Goal: Find specific page/section: Find specific page/section

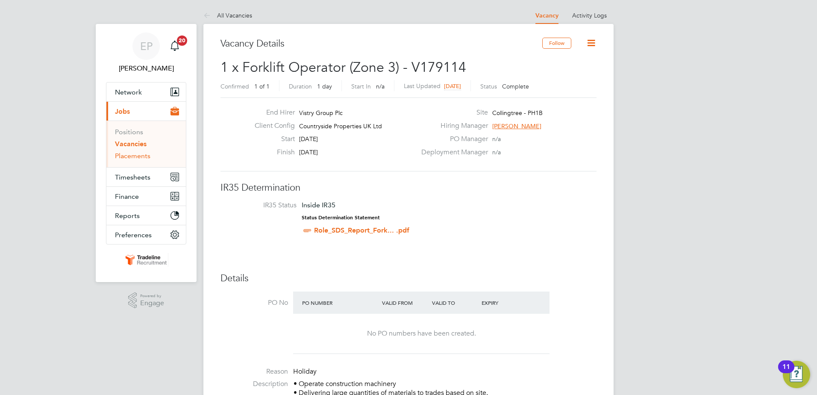
drag, startPoint x: 140, startPoint y: 158, endPoint x: 143, endPoint y: 153, distance: 5.6
click at [140, 158] on link "Placements" at bounding box center [132, 156] width 35 height 8
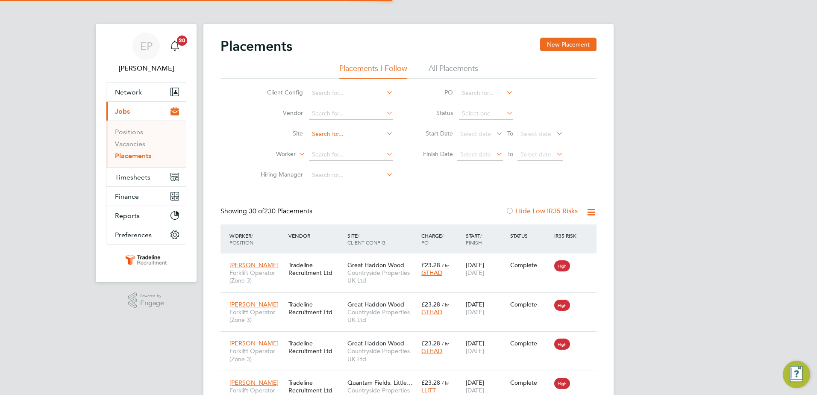
scroll to position [32, 74]
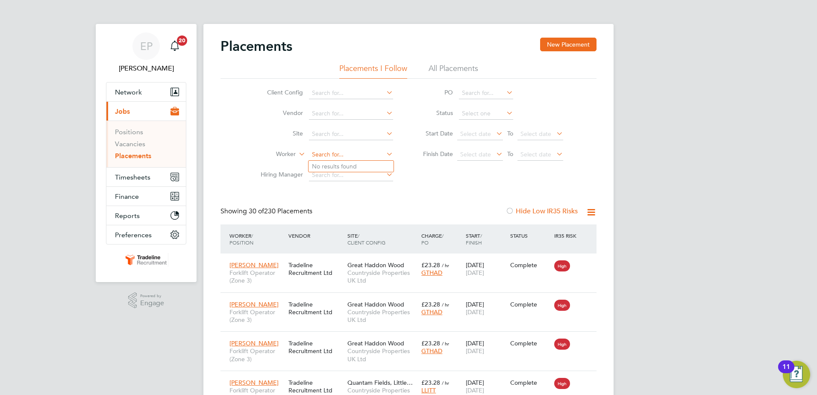
click at [328, 154] on input at bounding box center [351, 155] width 84 height 12
type input "[PERSON_NAME]"
click at [354, 163] on li "No results found" at bounding box center [350, 166] width 85 height 11
click at [354, 158] on input at bounding box center [351, 155] width 84 height 12
click at [357, 164] on li "Nicho las [PERSON_NAME]" at bounding box center [350, 167] width 85 height 12
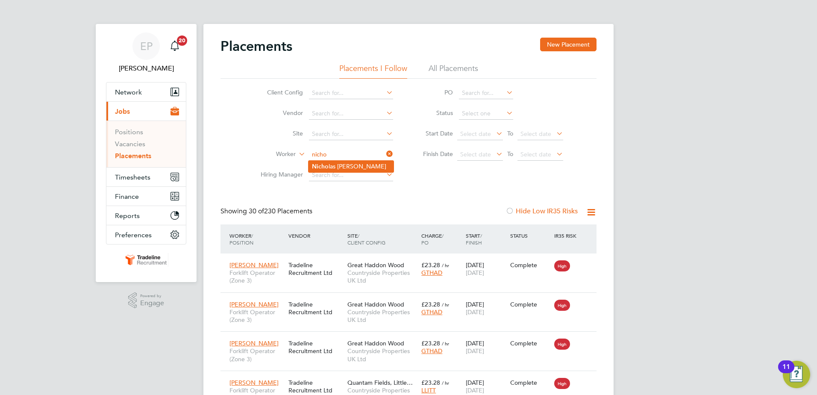
type input "[PERSON_NAME]"
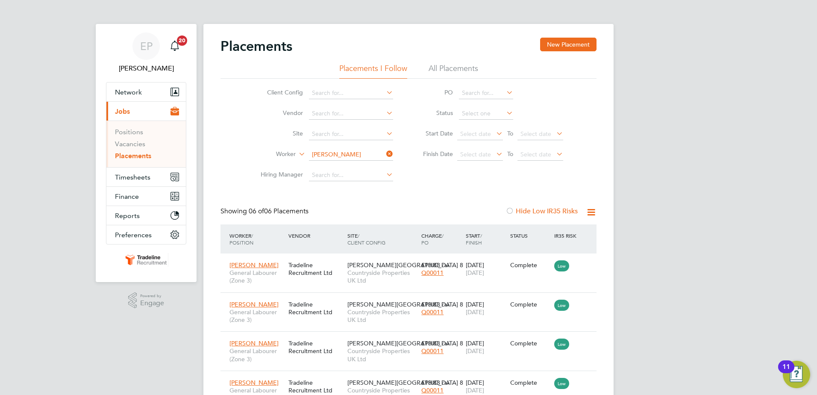
click at [405, 184] on div "Client Config Vendor Site Worker [PERSON_NAME] Hiring Manager PO Status Start D…" at bounding box center [408, 132] width 376 height 107
click at [384, 153] on icon at bounding box center [384, 154] width 0 height 12
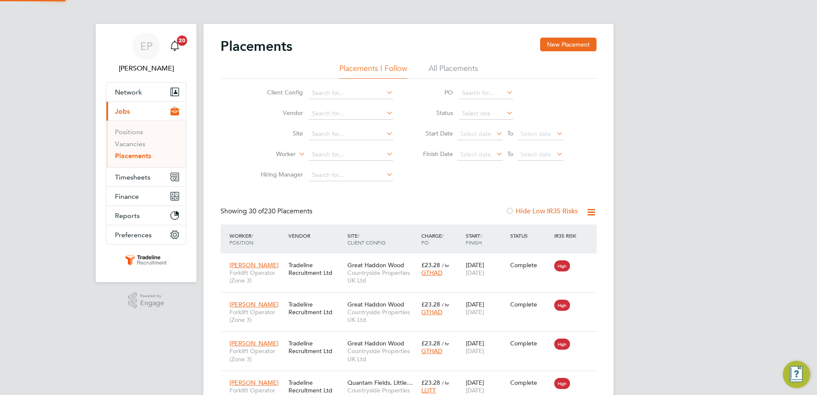
scroll to position [32, 74]
click at [135, 145] on link "Vacancies" at bounding box center [130, 144] width 30 height 8
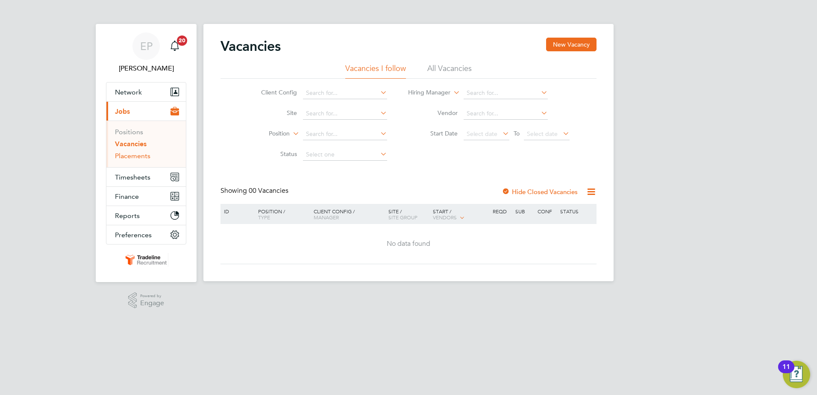
click at [134, 156] on link "Placements" at bounding box center [132, 156] width 35 height 8
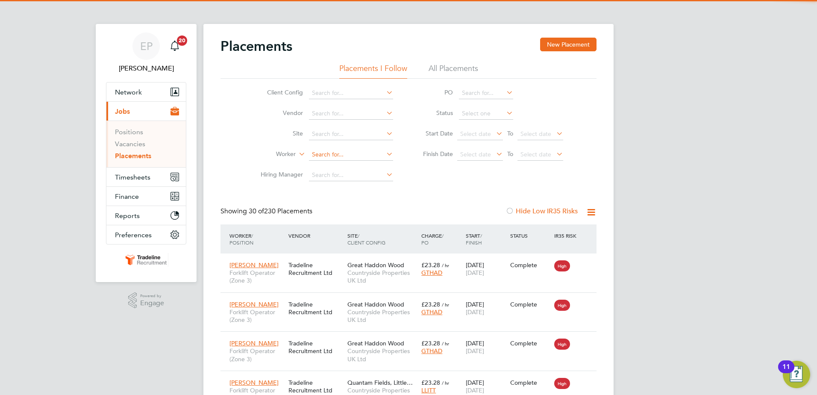
click at [332, 153] on input at bounding box center [351, 155] width 84 height 12
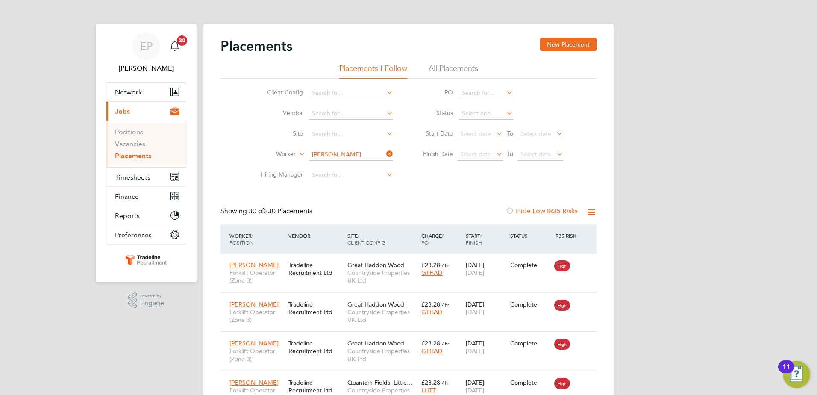
click at [376, 163] on li "[PERSON_NAME]" at bounding box center [360, 167] width 105 height 12
type input "[PERSON_NAME]"
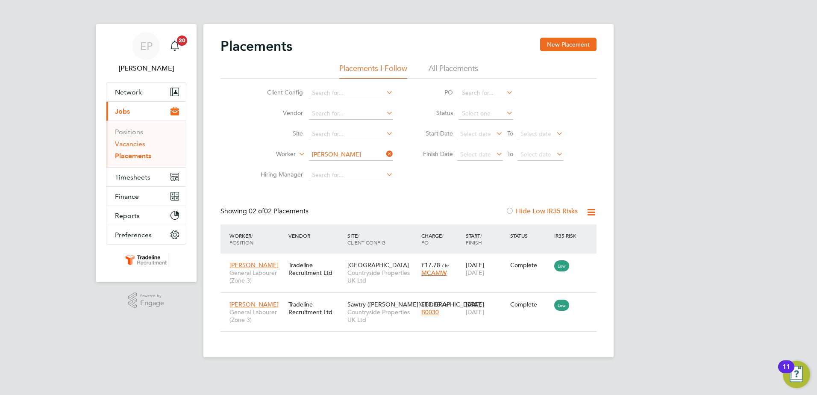
click at [139, 147] on link "Vacancies" at bounding box center [130, 144] width 30 height 8
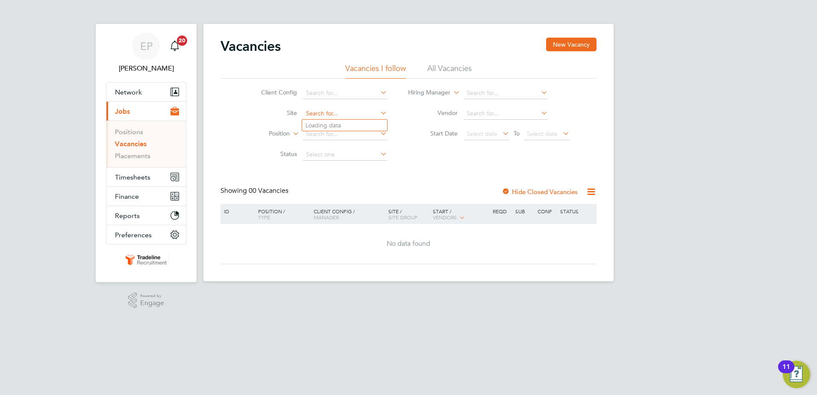
click at [326, 114] on input at bounding box center [345, 114] width 84 height 12
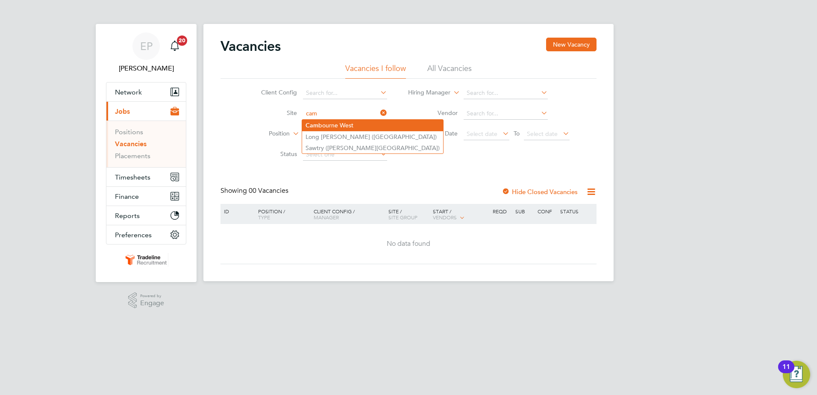
click at [358, 125] on li "Cam [GEOGRAPHIC_DATA]" at bounding box center [372, 126] width 141 height 12
type input "[GEOGRAPHIC_DATA]"
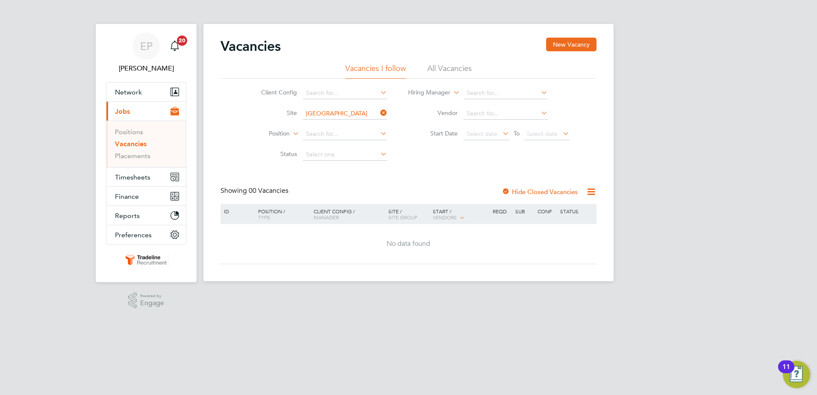
click at [446, 70] on li "All Vacancies" at bounding box center [449, 70] width 44 height 15
click at [378, 112] on icon at bounding box center [378, 113] width 0 height 12
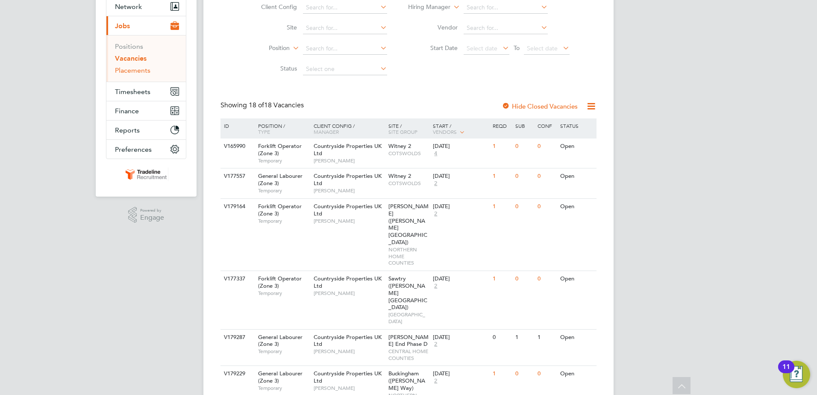
click at [132, 69] on link "Placements" at bounding box center [132, 70] width 35 height 8
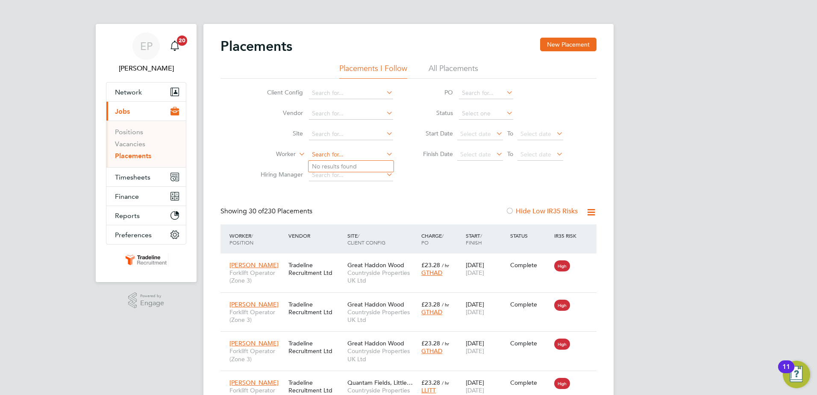
click at [322, 153] on input at bounding box center [351, 155] width 84 height 12
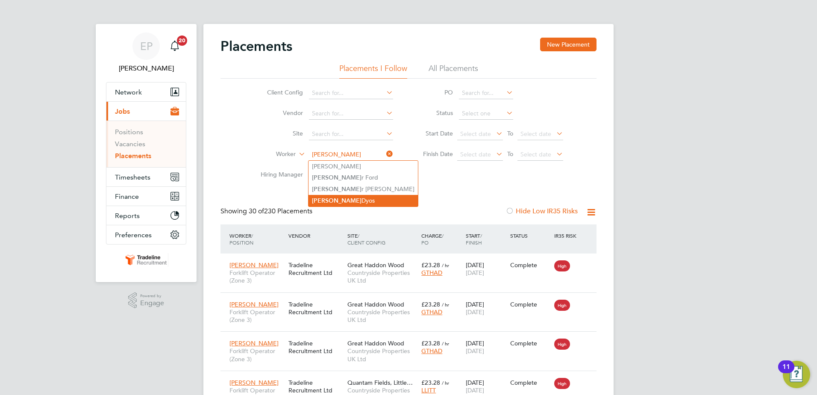
click at [340, 200] on li "[PERSON_NAME]" at bounding box center [362, 201] width 109 height 12
type input "[PERSON_NAME]"
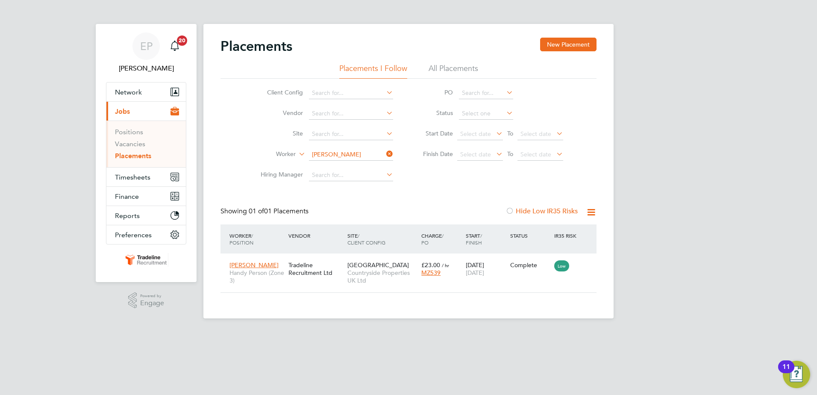
click at [384, 152] on icon at bounding box center [384, 154] width 0 height 12
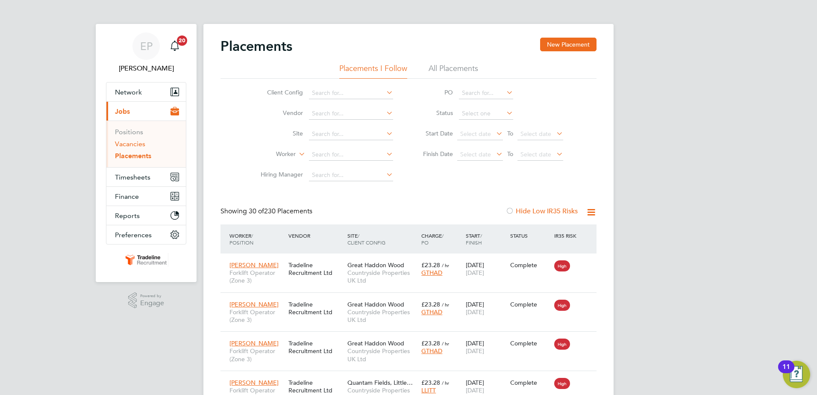
click at [135, 141] on link "Vacancies" at bounding box center [130, 144] width 30 height 8
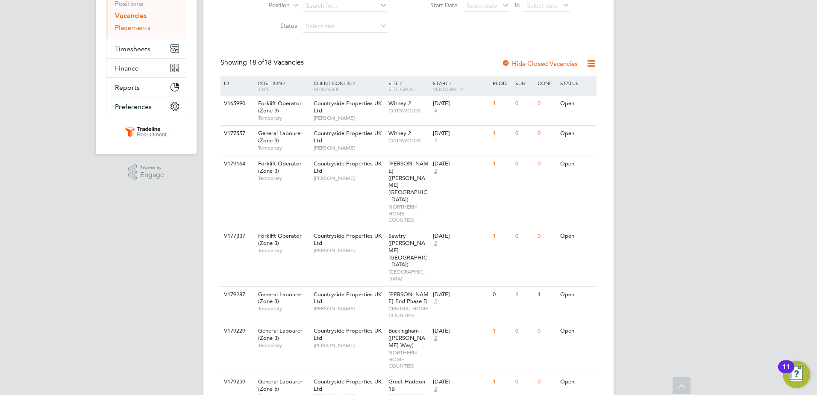
click at [144, 31] on link "Placements" at bounding box center [132, 27] width 35 height 8
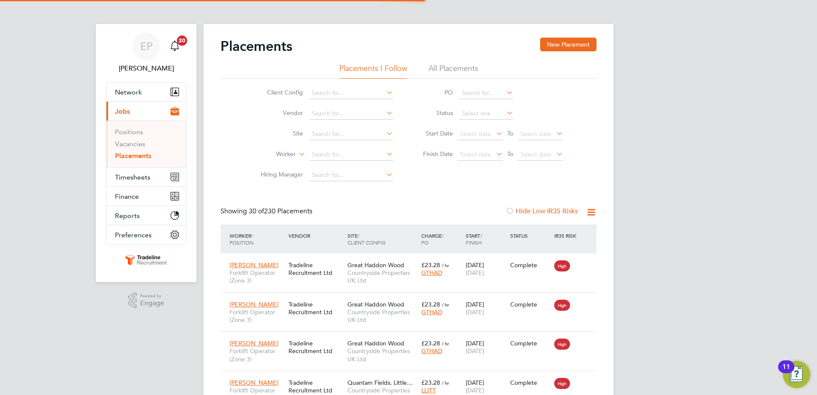
click at [457, 70] on li "All Placements" at bounding box center [453, 70] width 50 height 15
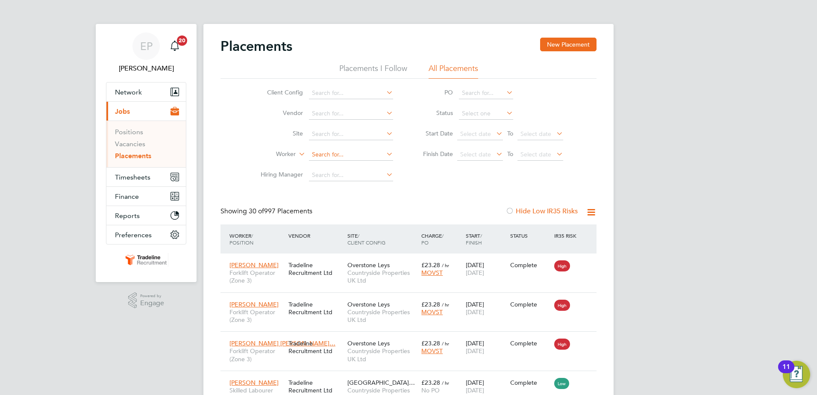
click at [319, 156] on input at bounding box center [351, 155] width 84 height 12
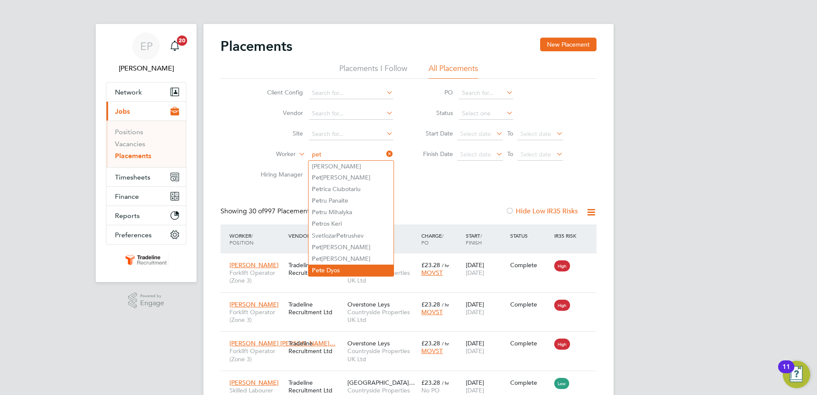
click at [336, 265] on li "Pet e Dyos" at bounding box center [350, 270] width 85 height 12
type input "[PERSON_NAME]"
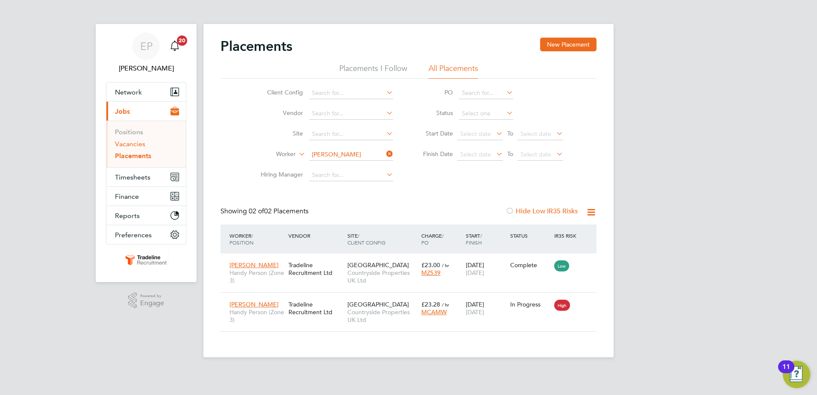
click at [139, 141] on link "Vacancies" at bounding box center [130, 144] width 30 height 8
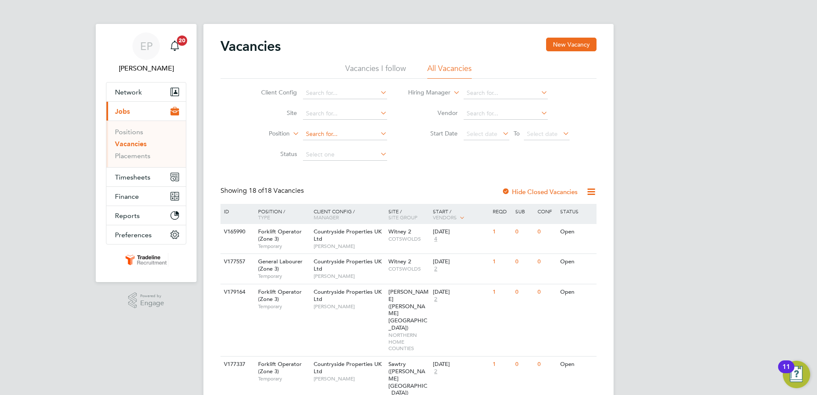
click at [322, 135] on input at bounding box center [345, 134] width 84 height 12
click at [318, 111] on input at bounding box center [345, 114] width 84 height 12
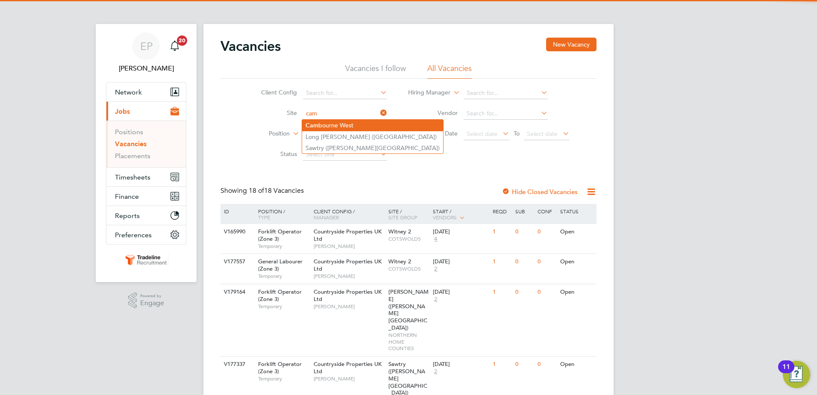
click at [367, 126] on li "Cam [GEOGRAPHIC_DATA]" at bounding box center [372, 126] width 141 height 12
type input "[GEOGRAPHIC_DATA]"
